Goal: Find specific page/section: Find specific page/section

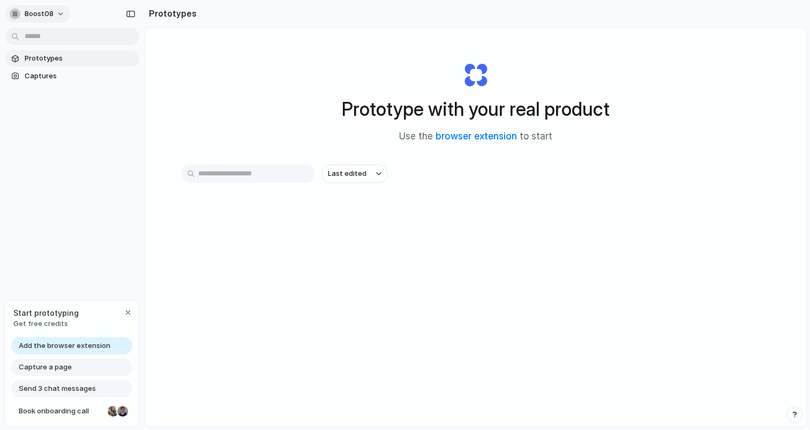
click at [58, 16] on button "Boost08" at bounding box center [37, 13] width 65 height 17
click at [58, 15] on div "Settings Invite members Change theme Sign out" at bounding box center [405, 215] width 810 height 430
click at [58, 15] on button "Boost08" at bounding box center [37, 13] width 65 height 17
click at [58, 15] on div "Settings Invite members Change theme Sign out" at bounding box center [405, 215] width 810 height 430
click at [129, 313] on div "button" at bounding box center [128, 312] width 9 height 9
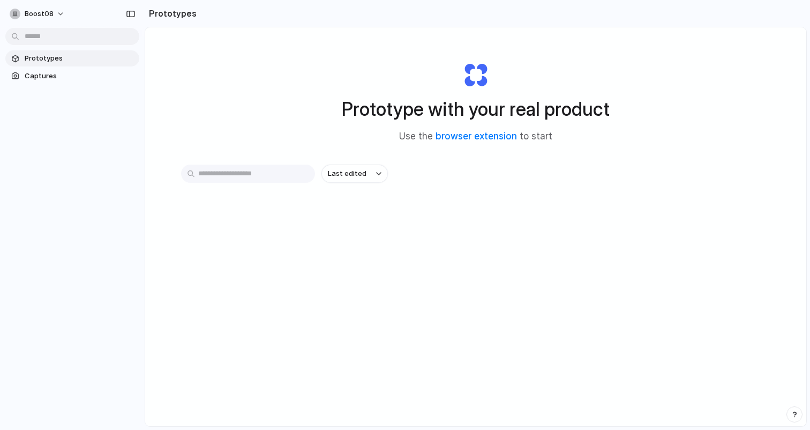
click at [34, 59] on span "Prototypes" at bounding box center [80, 58] width 110 height 11
click at [368, 182] on button "Last edited" at bounding box center [355, 174] width 66 height 18
click at [459, 159] on div "Last edited Last created Alphabetical" at bounding box center [405, 215] width 810 height 430
click at [481, 140] on link "browser extension" at bounding box center [476, 136] width 81 height 11
click at [35, 72] on span "Captures" at bounding box center [80, 76] width 110 height 11
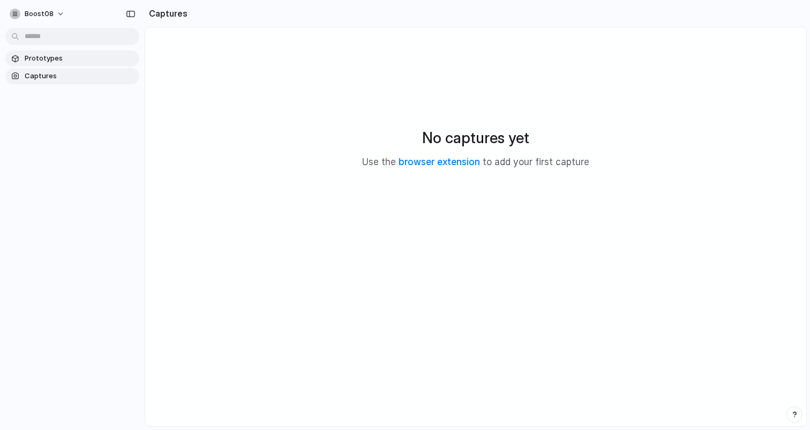
click at [39, 58] on span "Prototypes" at bounding box center [80, 58] width 110 height 11
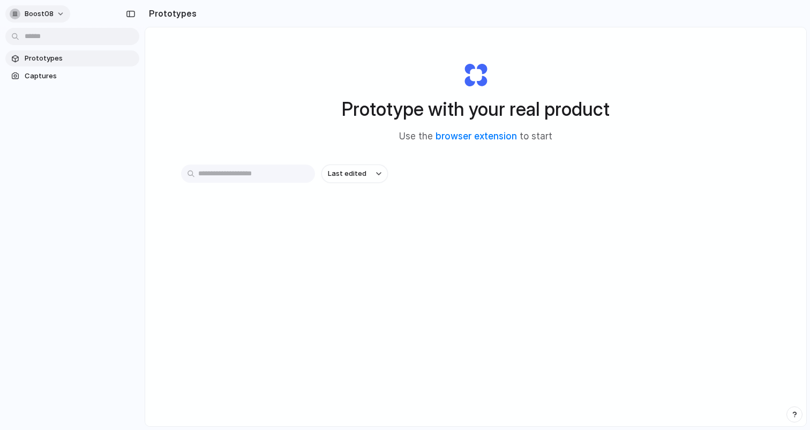
click at [41, 9] on span "Boost08" at bounding box center [39, 14] width 29 height 11
click at [41, 9] on div "Settings Invite members Change theme Sign out" at bounding box center [405, 215] width 810 height 430
click at [39, 74] on span "Captures" at bounding box center [80, 76] width 110 height 11
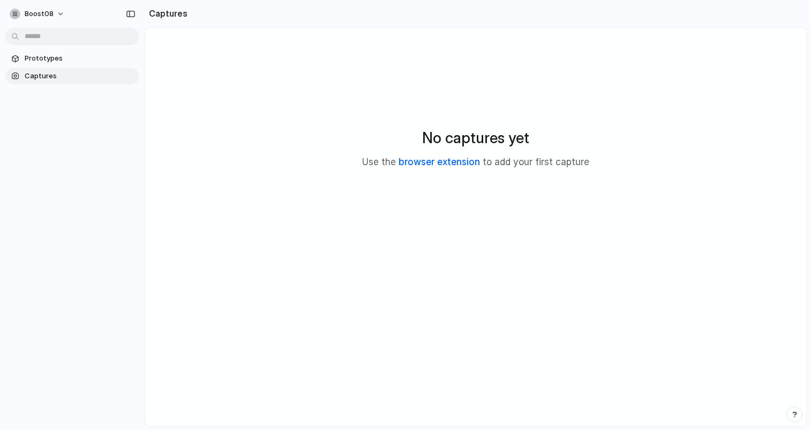
click at [442, 163] on link "browser extension" at bounding box center [439, 161] width 81 height 11
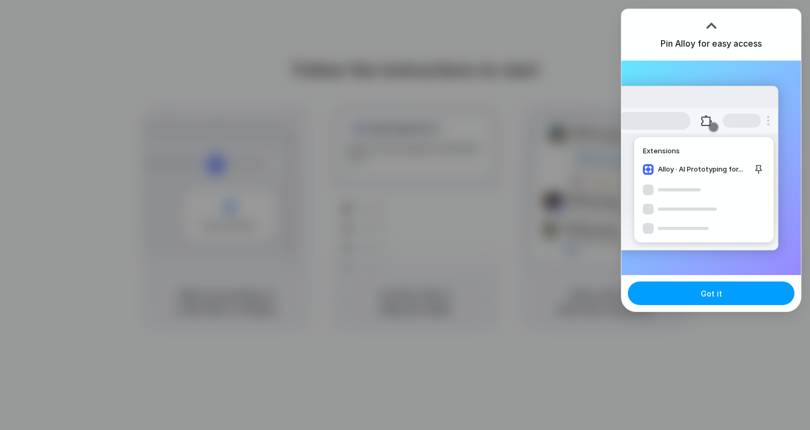
click at [698, 295] on button "Got it" at bounding box center [711, 293] width 167 height 24
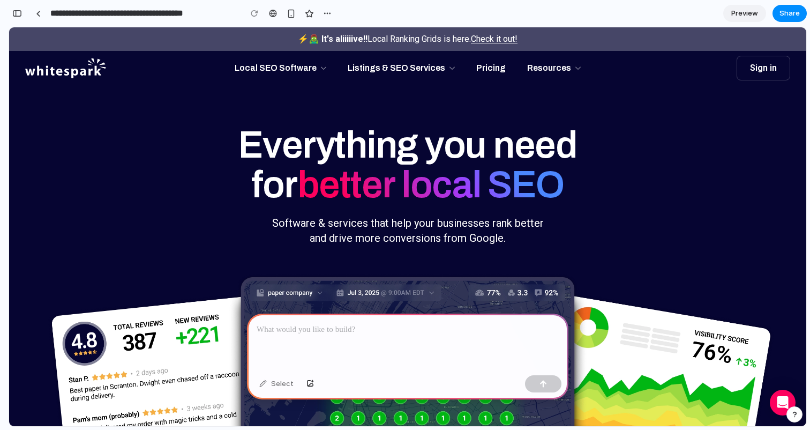
click at [364, 154] on h1 "Everything you need for better local SEO" at bounding box center [407, 165] width 339 height 79
click at [382, 143] on h1 "Everything you need for better local SEO" at bounding box center [407, 165] width 339 height 79
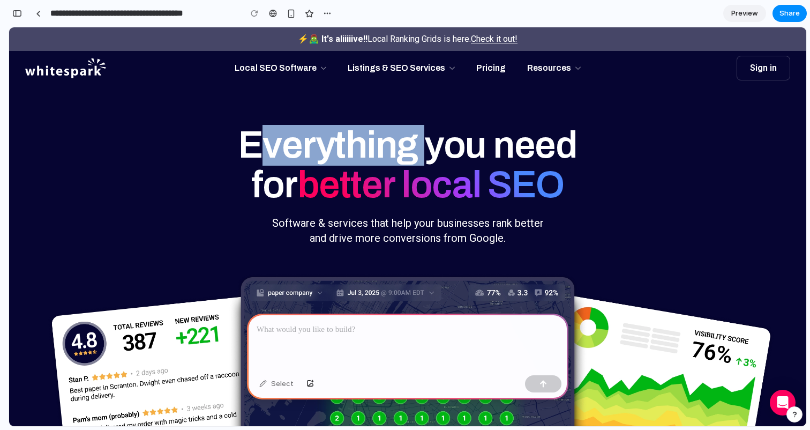
click at [382, 143] on h1 "Everything you need for better local SEO" at bounding box center [407, 165] width 339 height 79
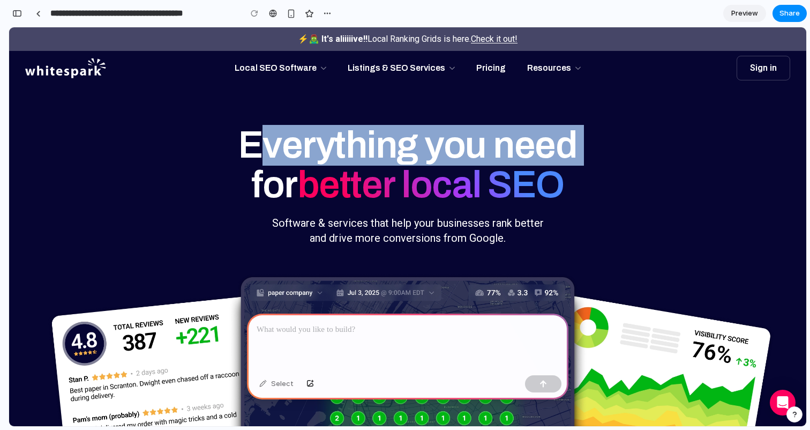
click at [382, 143] on h1 "Everything you need for better local SEO" at bounding box center [407, 165] width 339 height 79
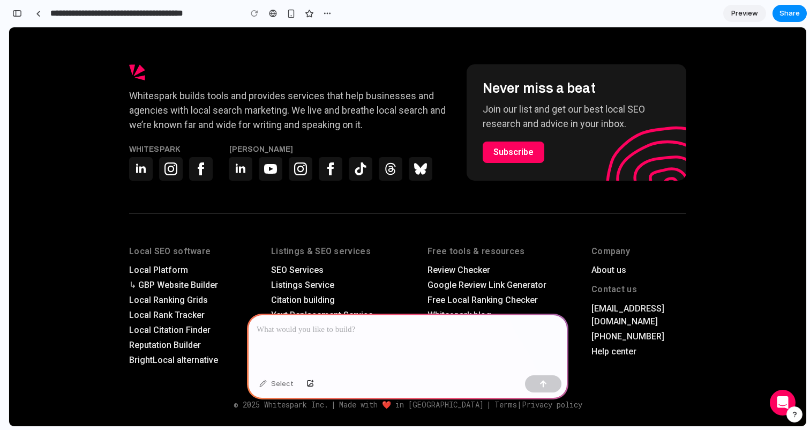
scroll to position [3439, 0]
click at [302, 339] on div at bounding box center [408, 341] width 322 height 57
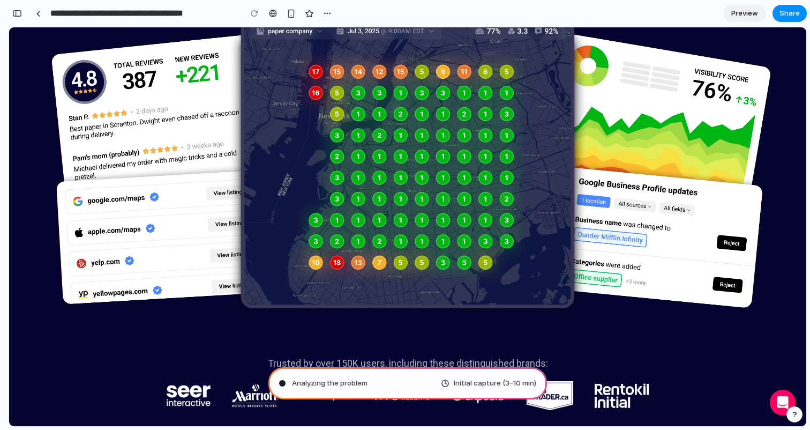
scroll to position [0, 0]
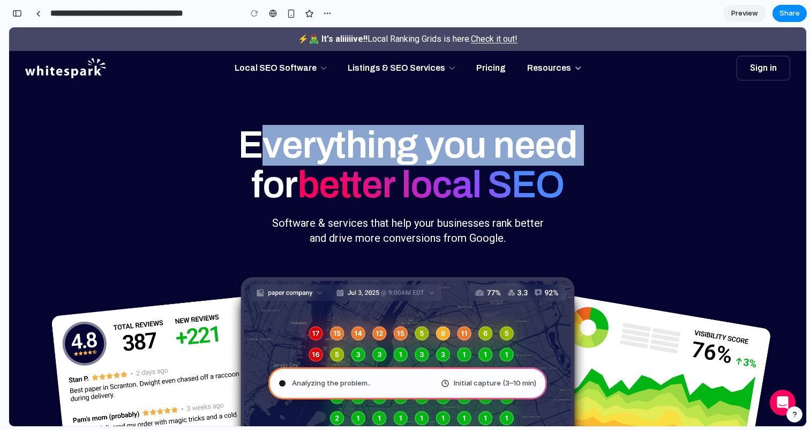
click at [571, 69] on button "Resources Submenu" at bounding box center [581, 68] width 20 height 30
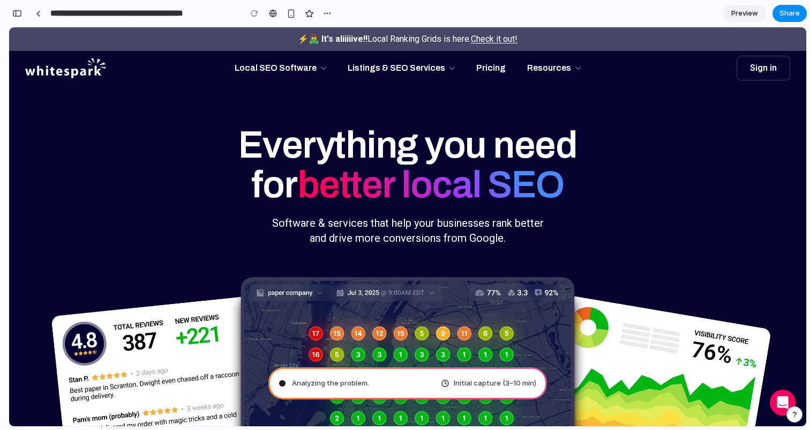
click at [525, 140] on h1 "Everything you need for better local SEO" at bounding box center [407, 165] width 339 height 79
